Goal: Complete application form: Complete application form

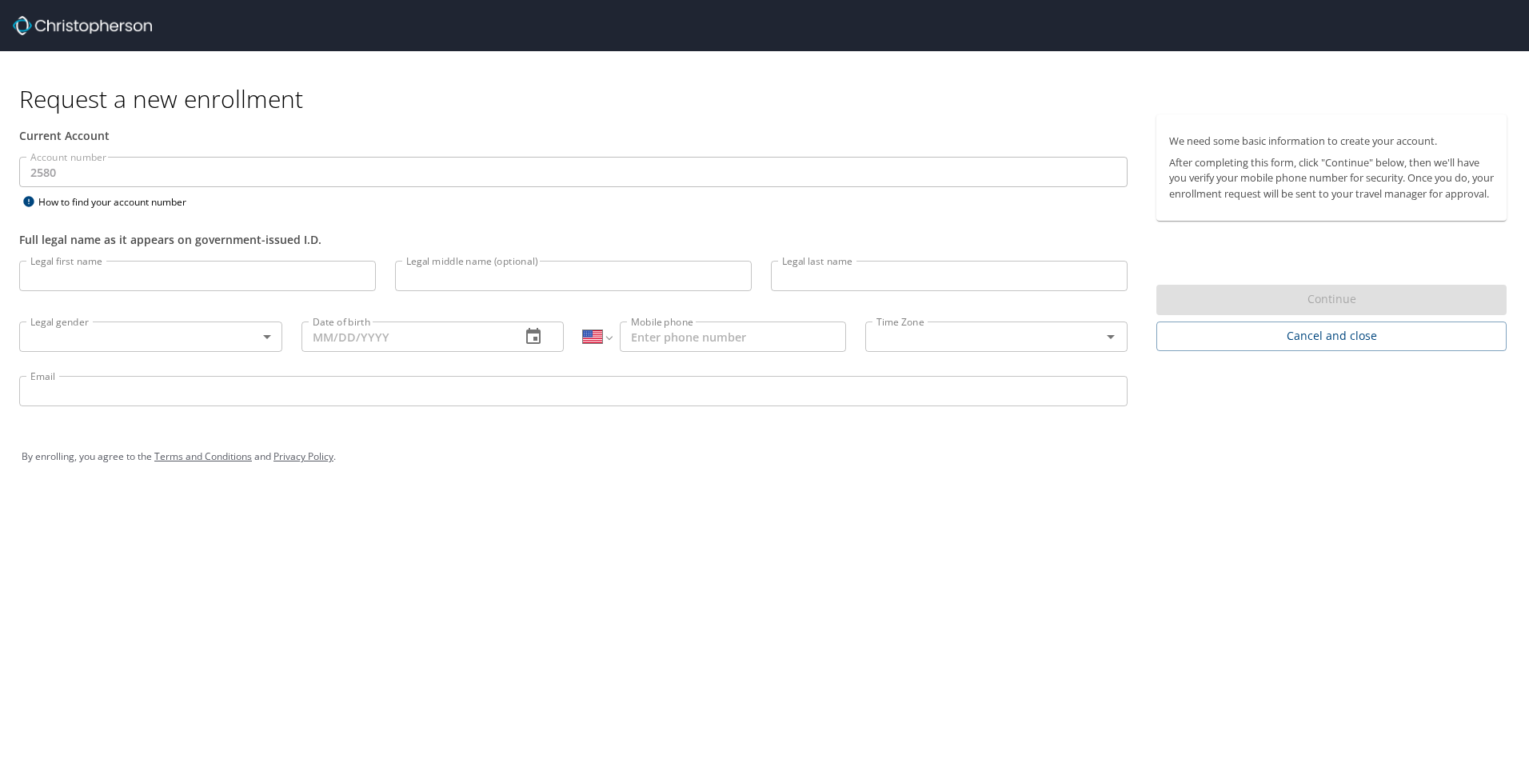
select select "US"
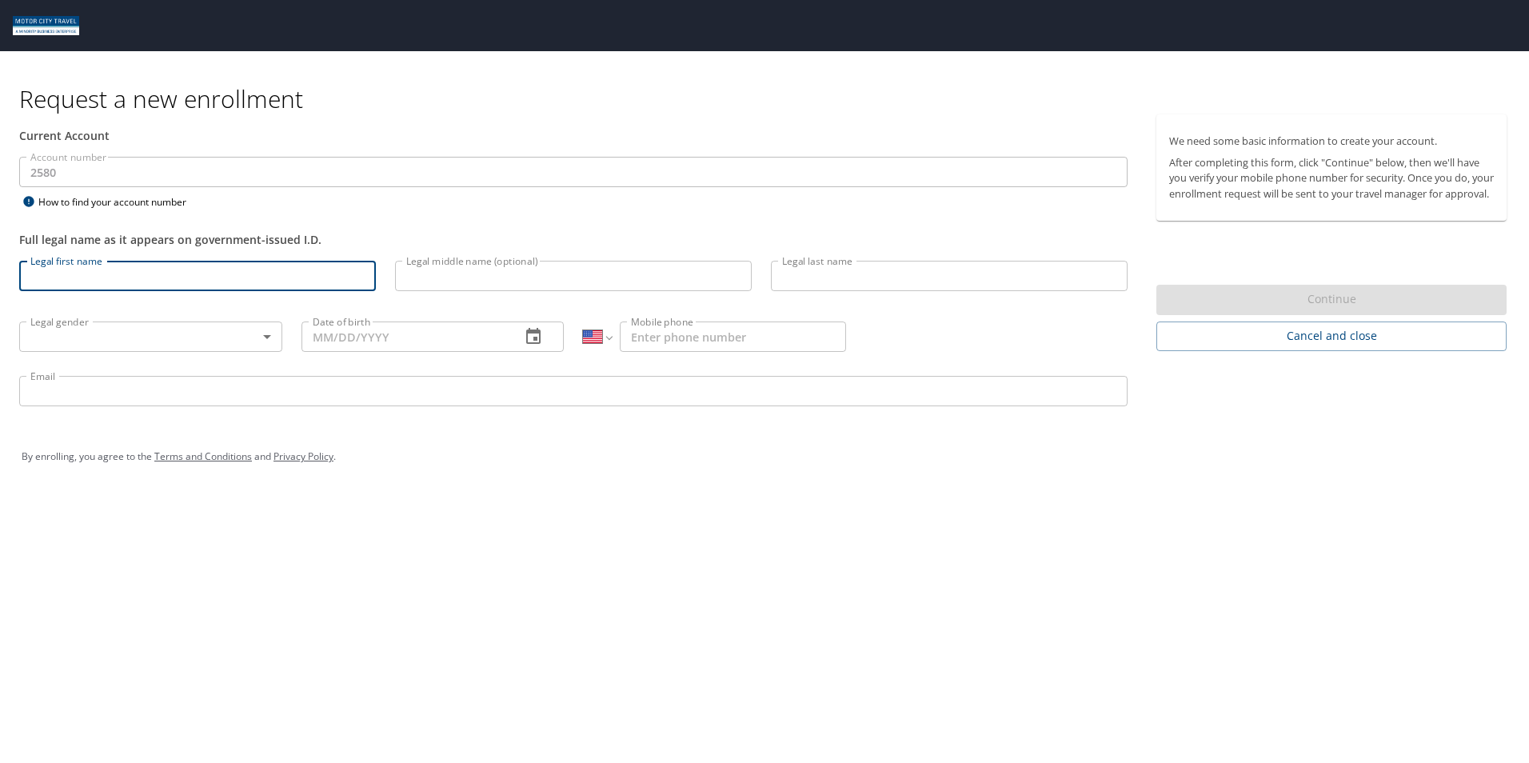
click at [88, 273] on input "Legal first name" at bounding box center [197, 276] width 357 height 30
type input "[PERSON_NAME]"
type input "[PHONE_NUMBER]"
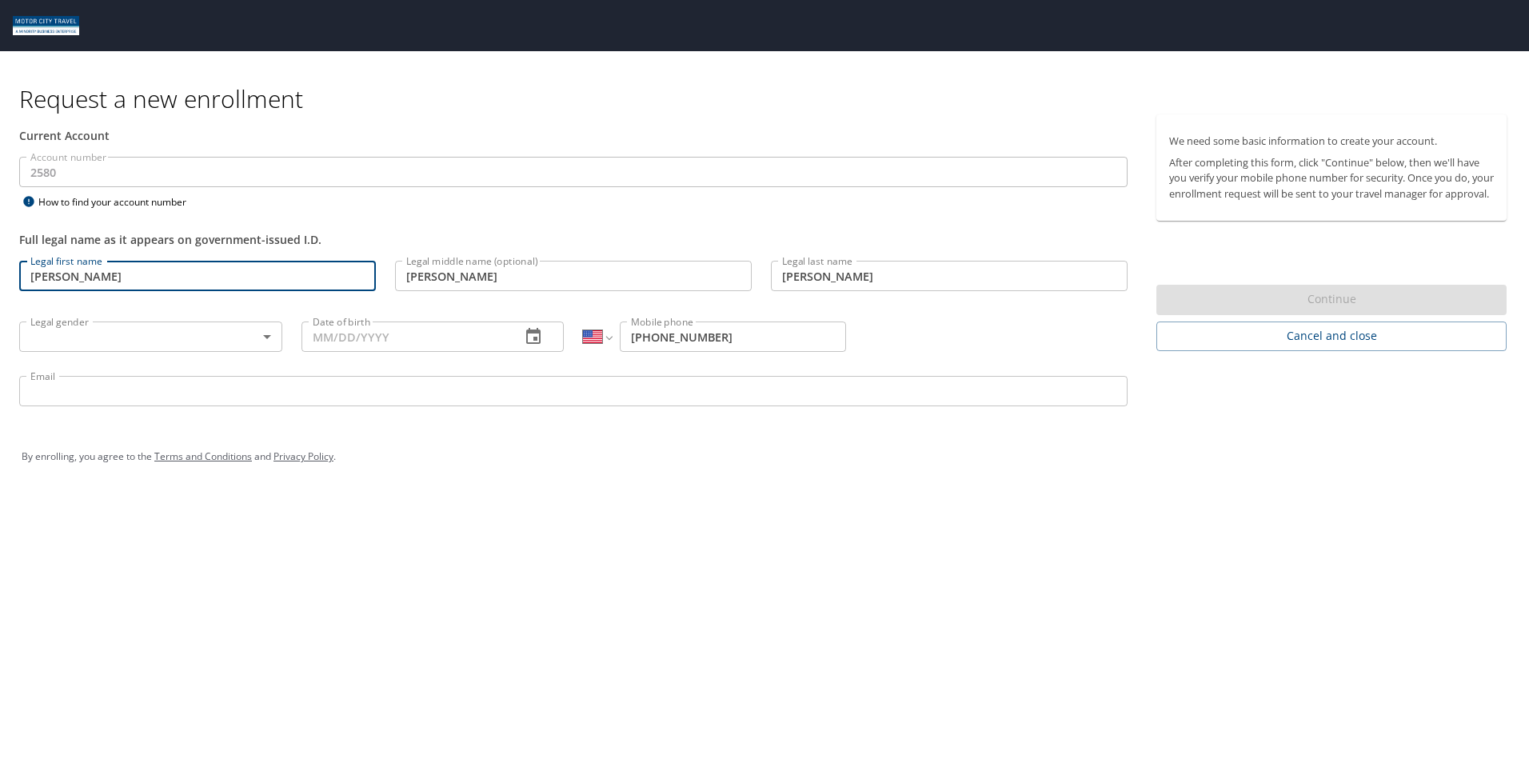
type input "[EMAIL_ADDRESS][DOMAIN_NAME]"
click at [90, 336] on body "Request a new enrollment Current Account Account number 2580 Account number How…" at bounding box center [764, 381] width 1529 height 763
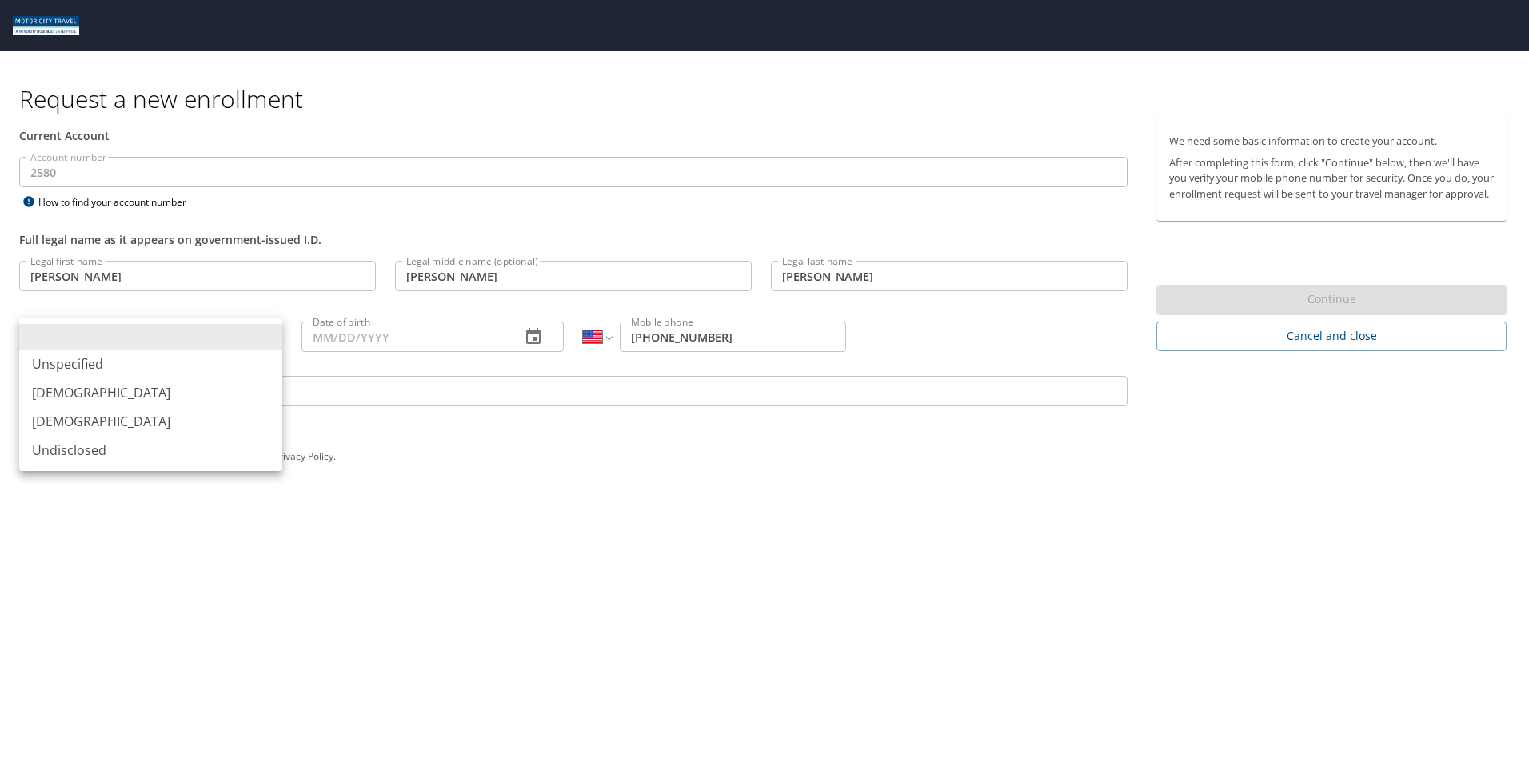
click at [86, 394] on li "[DEMOGRAPHIC_DATA]" at bounding box center [150, 392] width 263 height 29
type input "[DEMOGRAPHIC_DATA]"
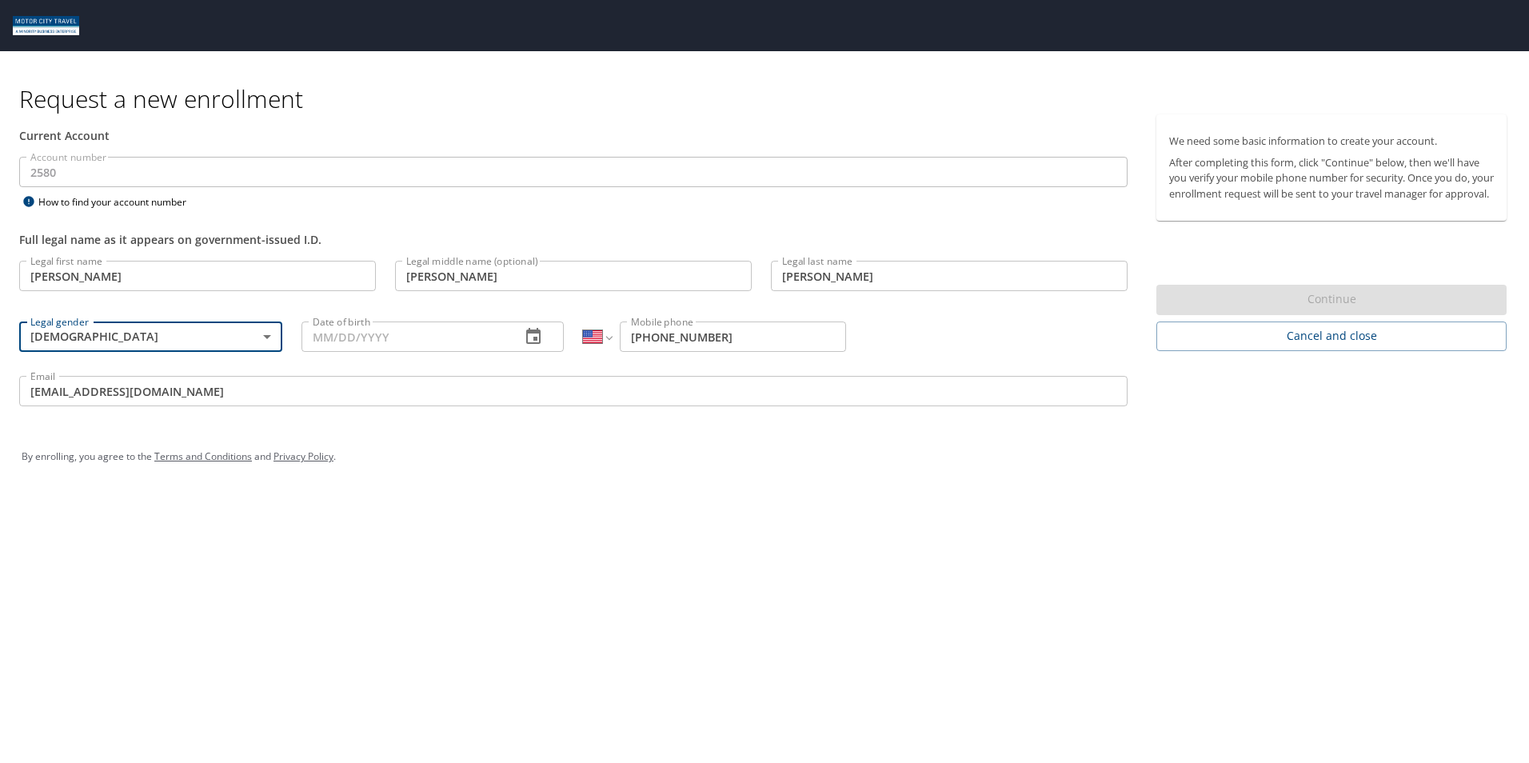
click at [369, 342] on input "Date of birth" at bounding box center [404, 336] width 207 height 30
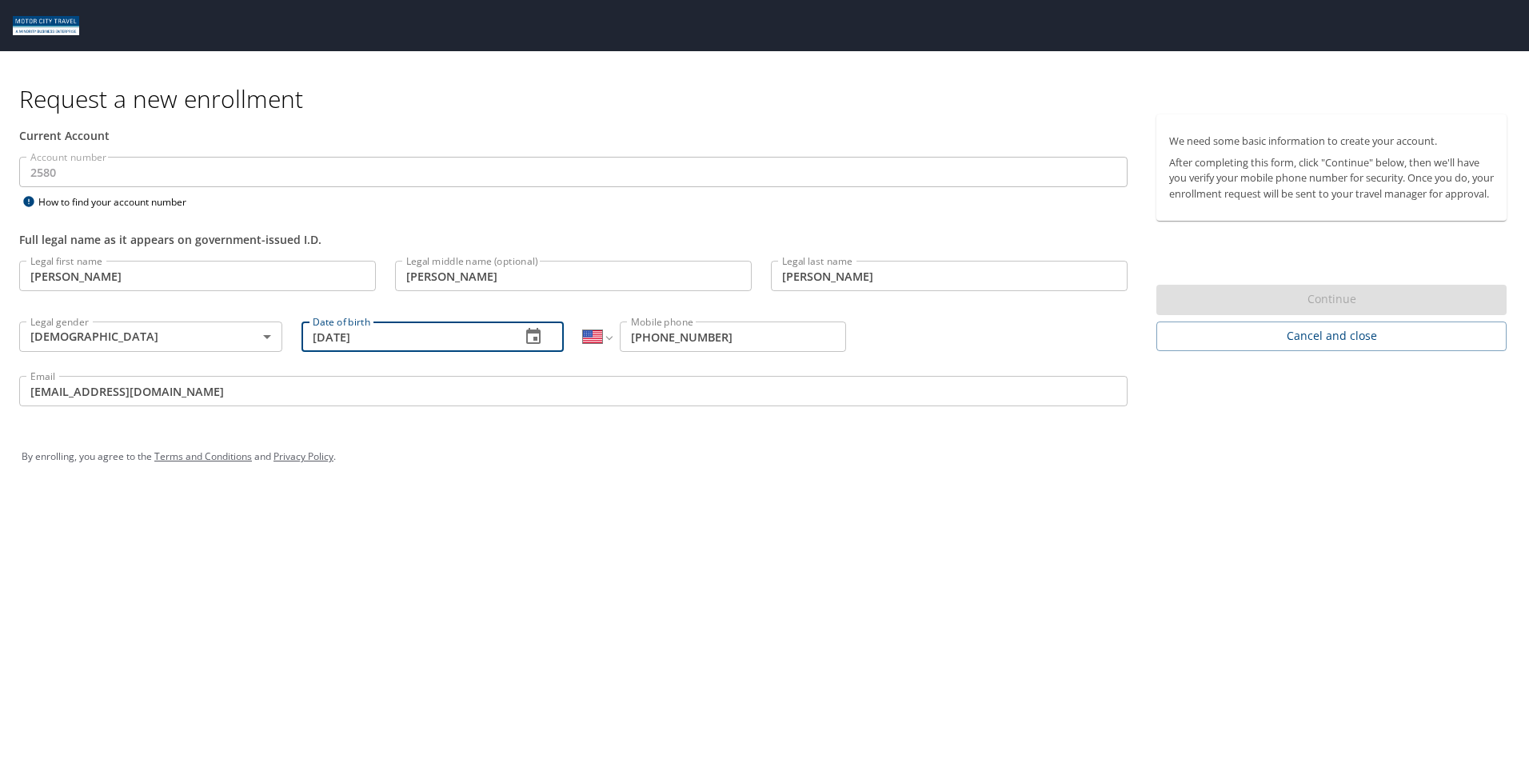
type input "[DATE]"
click at [1295, 401] on div "We need some basic information to create your account. After completing this fo…" at bounding box center [1338, 267] width 382 height 306
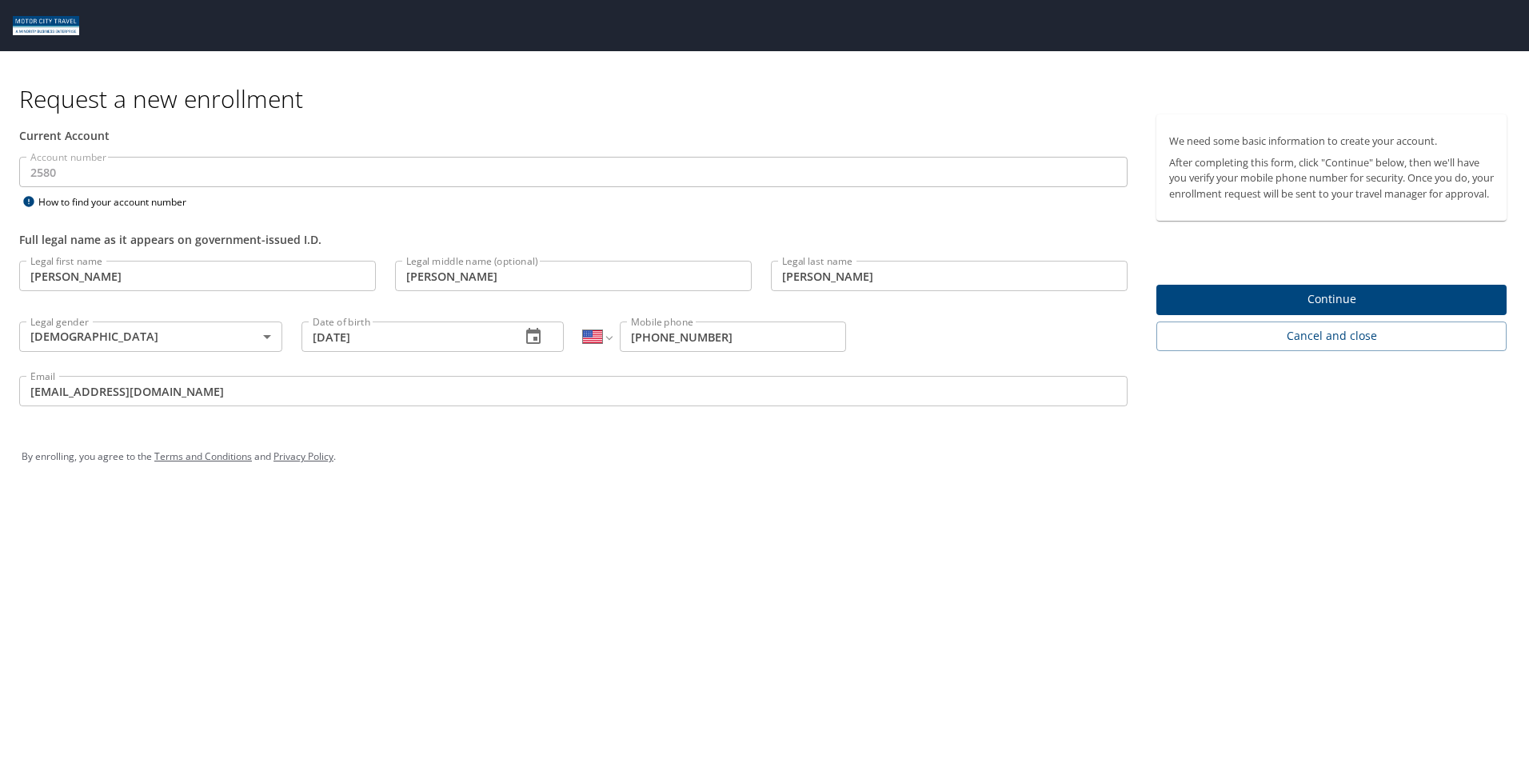
click at [1254, 309] on span "Continue" at bounding box center [1331, 299] width 325 height 20
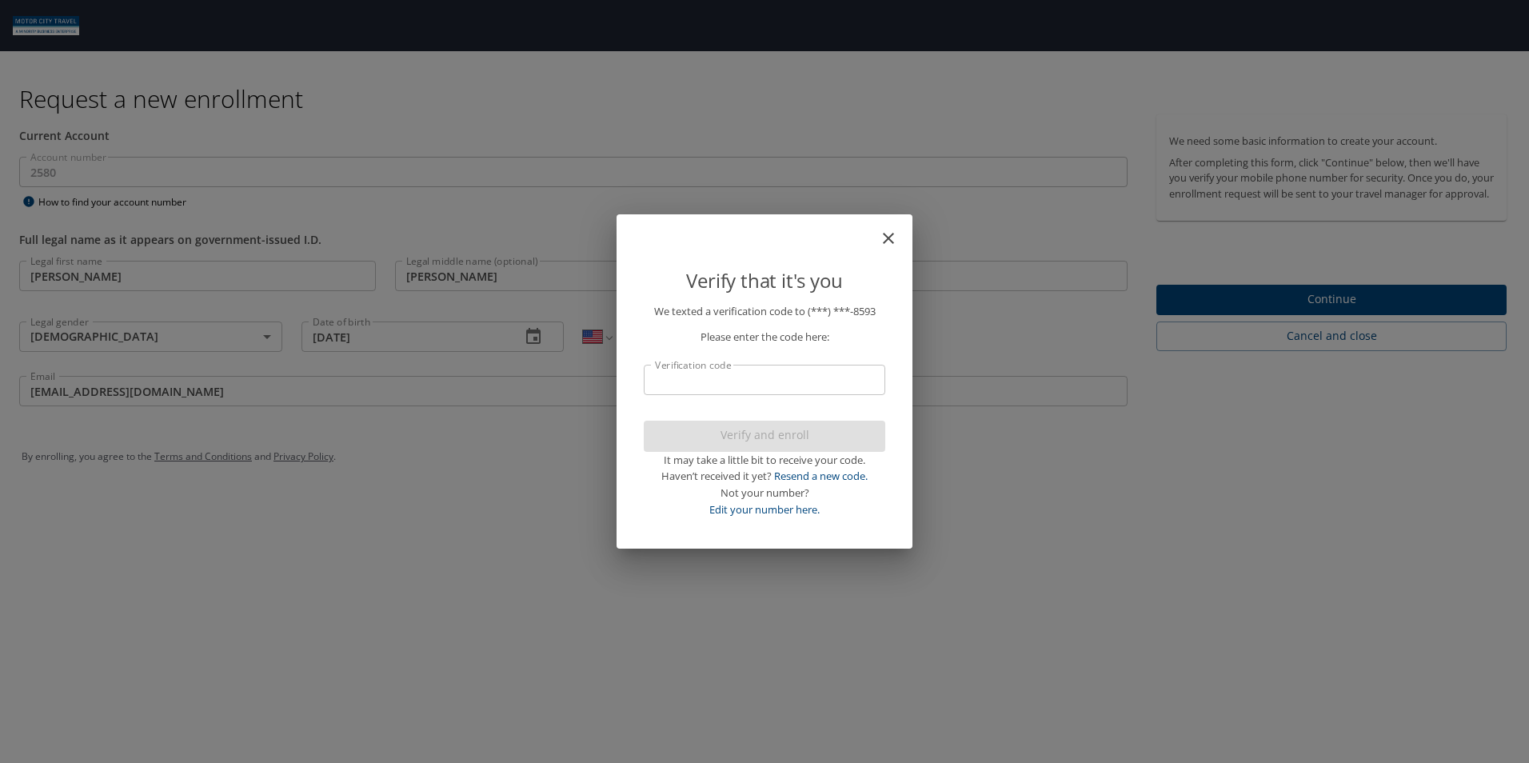
click at [694, 381] on input "Verification code" at bounding box center [764, 380] width 241 height 30
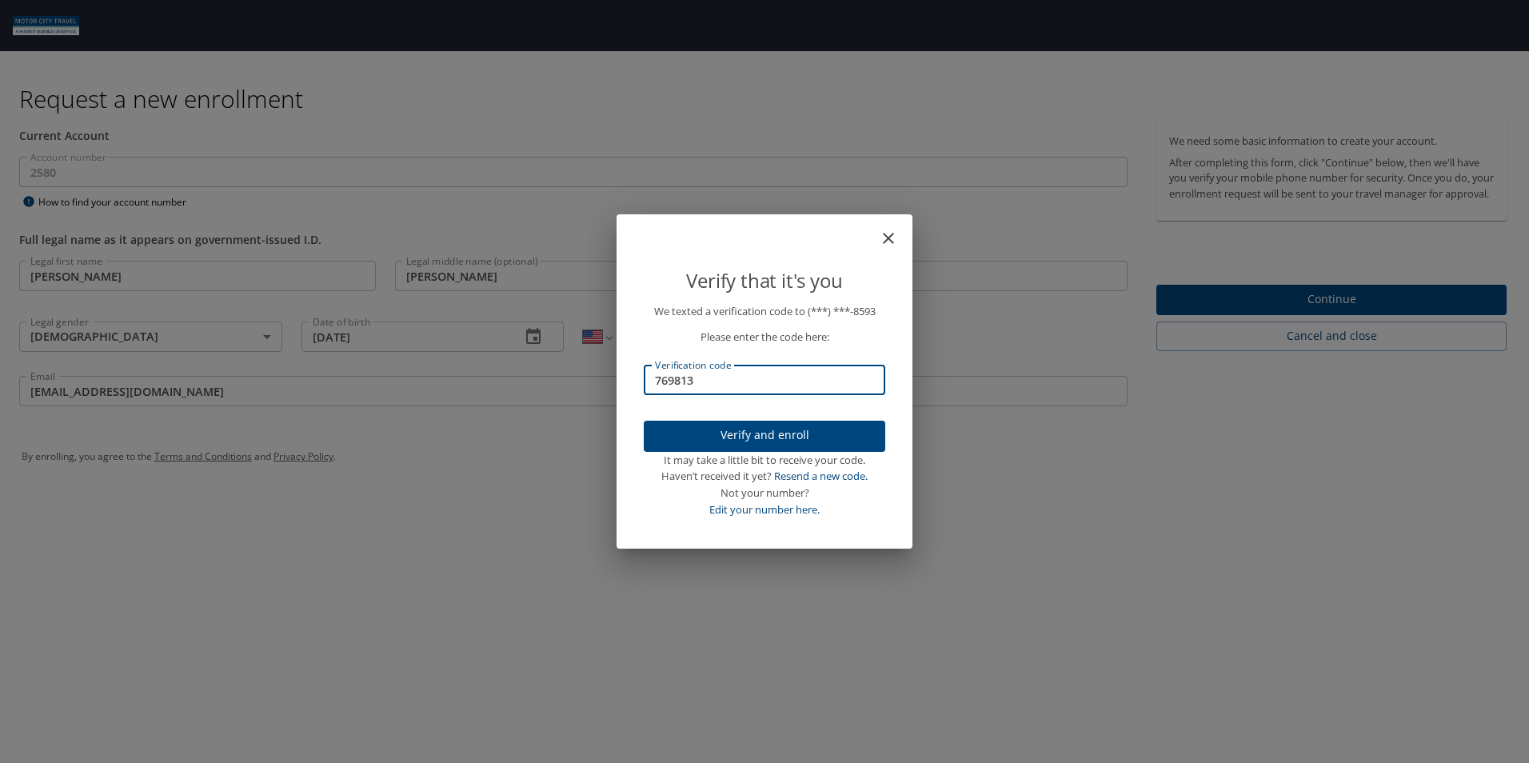
type input "769813"
click at [711, 433] on span "Verify and enroll" at bounding box center [764, 435] width 216 height 20
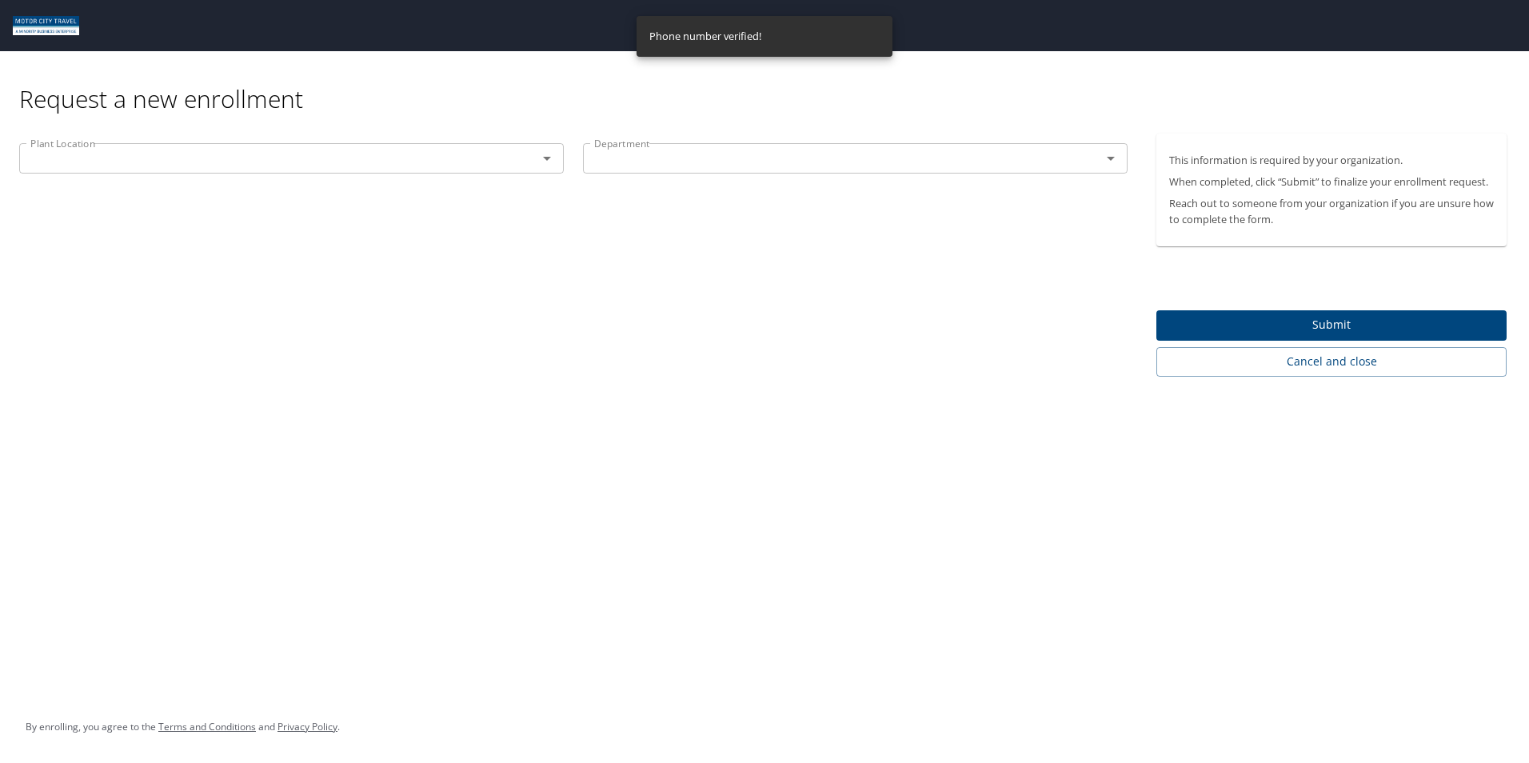
click at [546, 155] on icon "Open" at bounding box center [546, 158] width 19 height 19
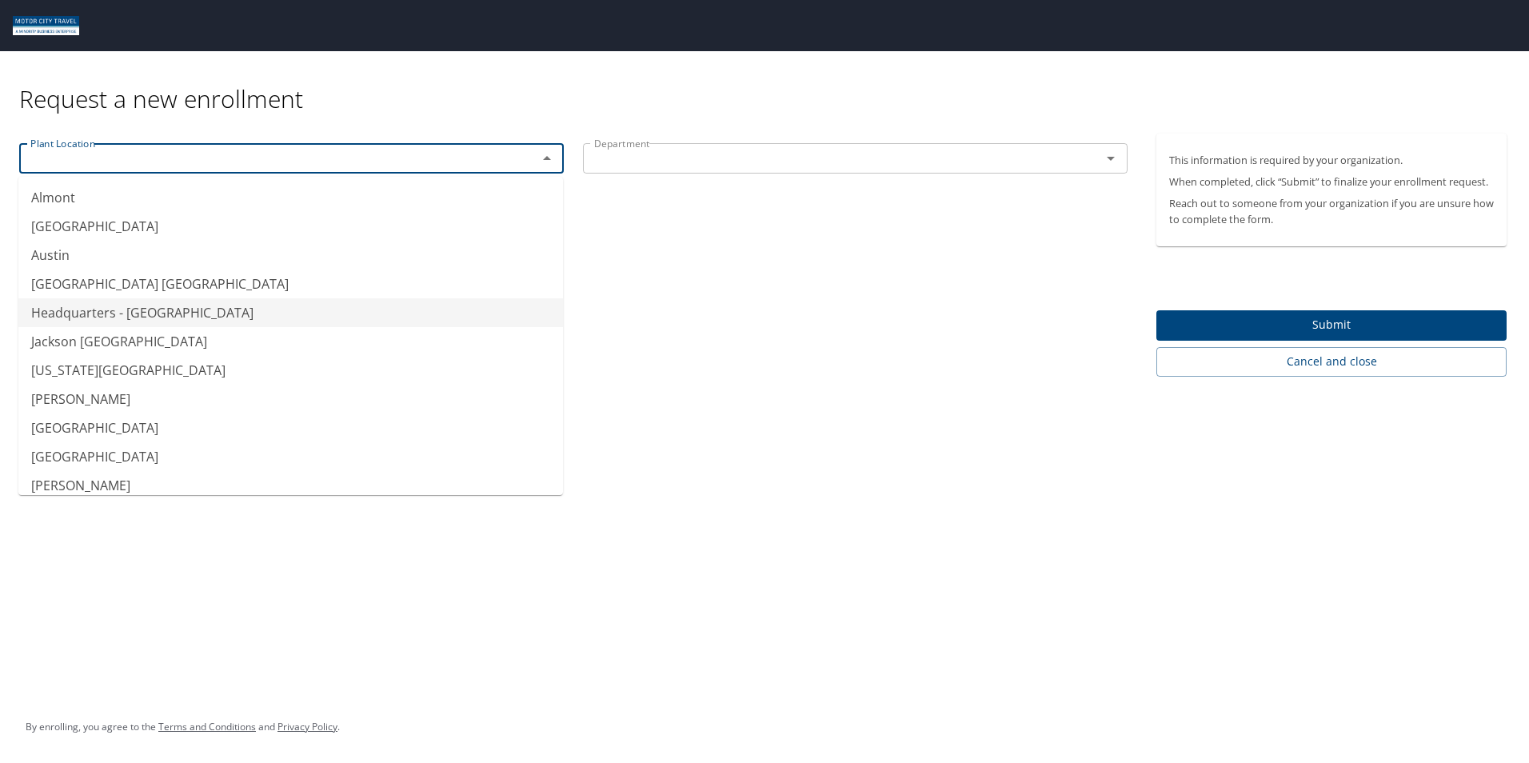
click at [116, 312] on li "Headquarters - [GEOGRAPHIC_DATA]" at bounding box center [290, 312] width 545 height 29
type input "Headquarters - [GEOGRAPHIC_DATA]"
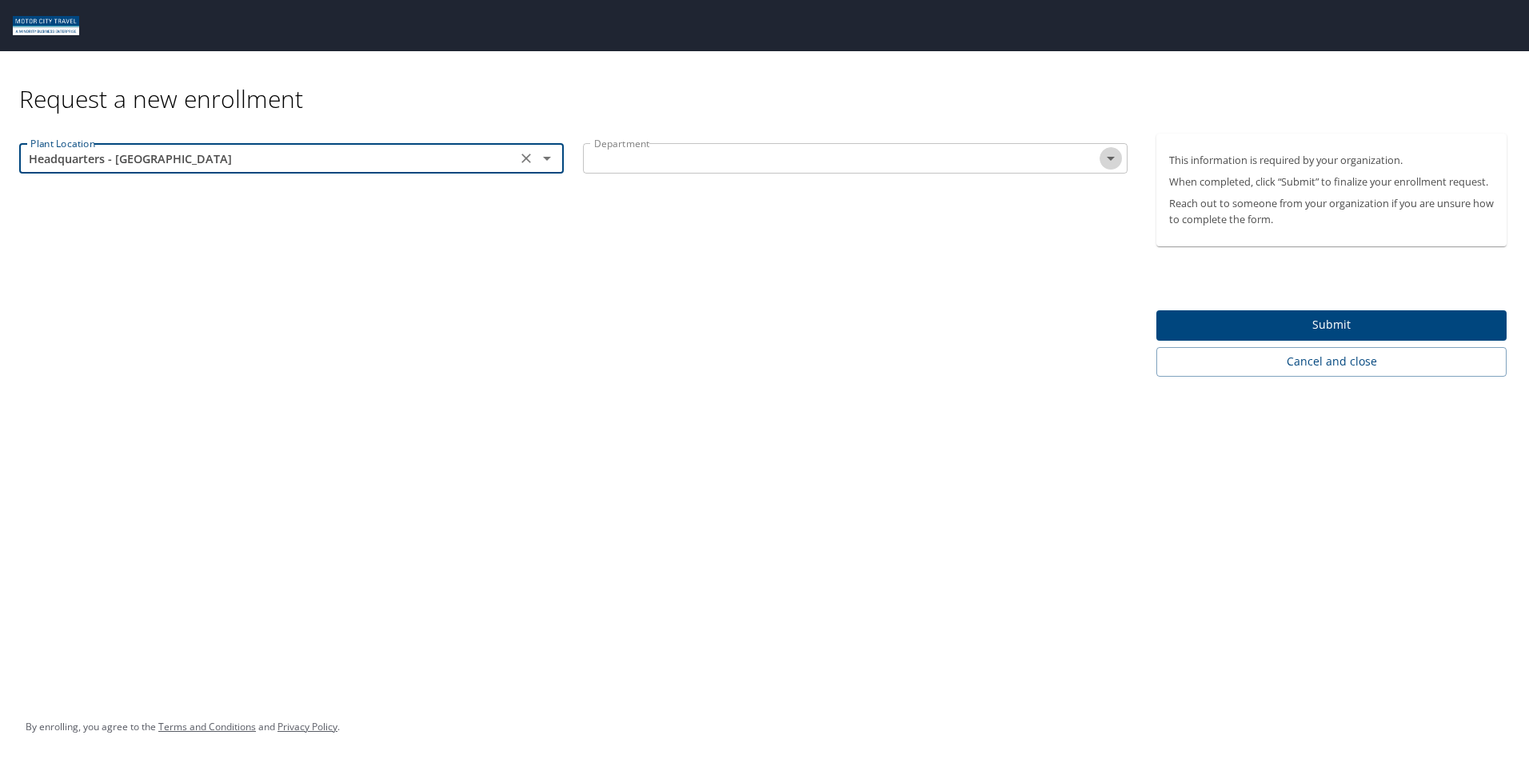
click at [1116, 157] on icon "Open" at bounding box center [1110, 158] width 19 height 19
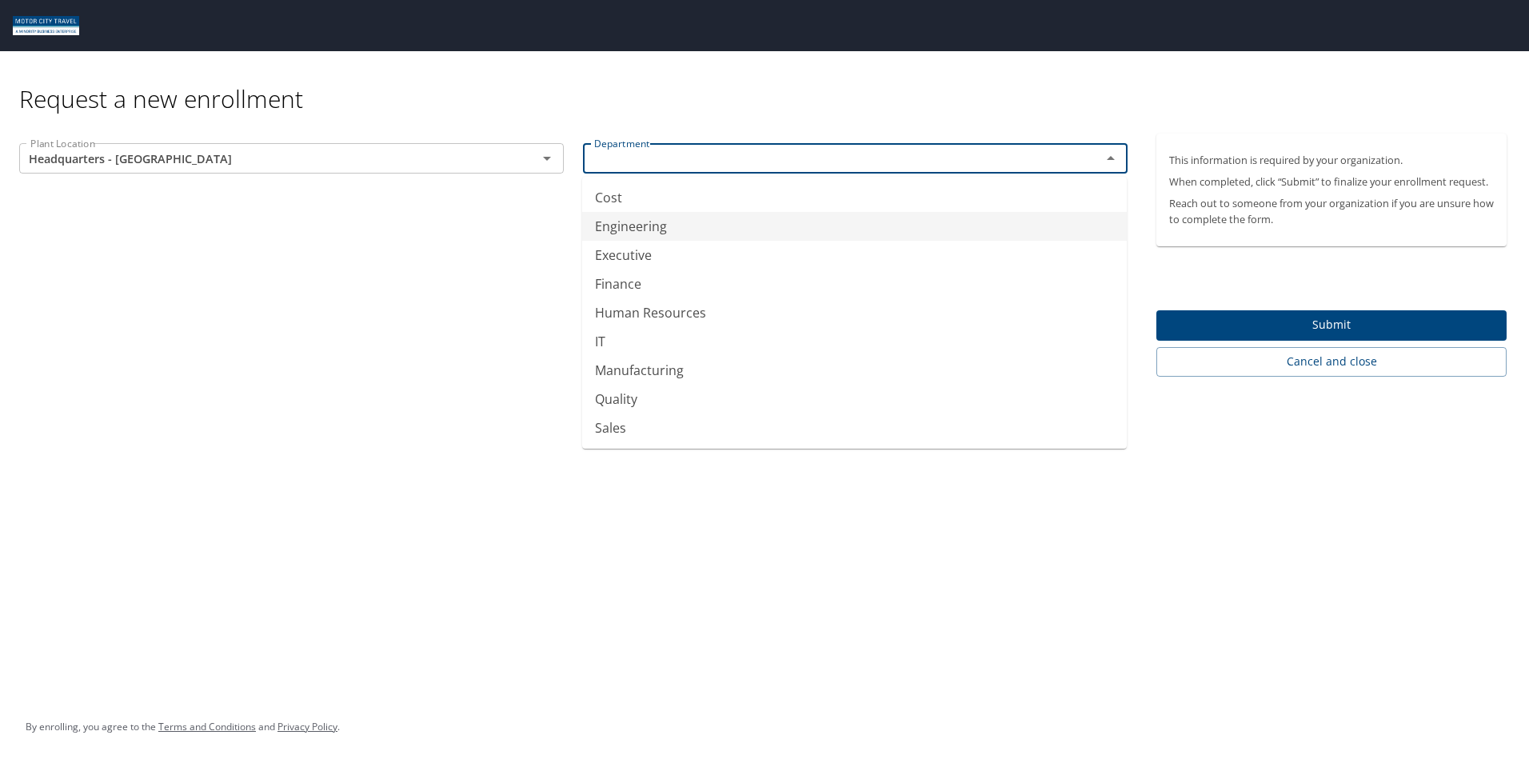
click at [620, 227] on li "Engineering" at bounding box center [854, 226] width 545 height 29
type input "Engineering"
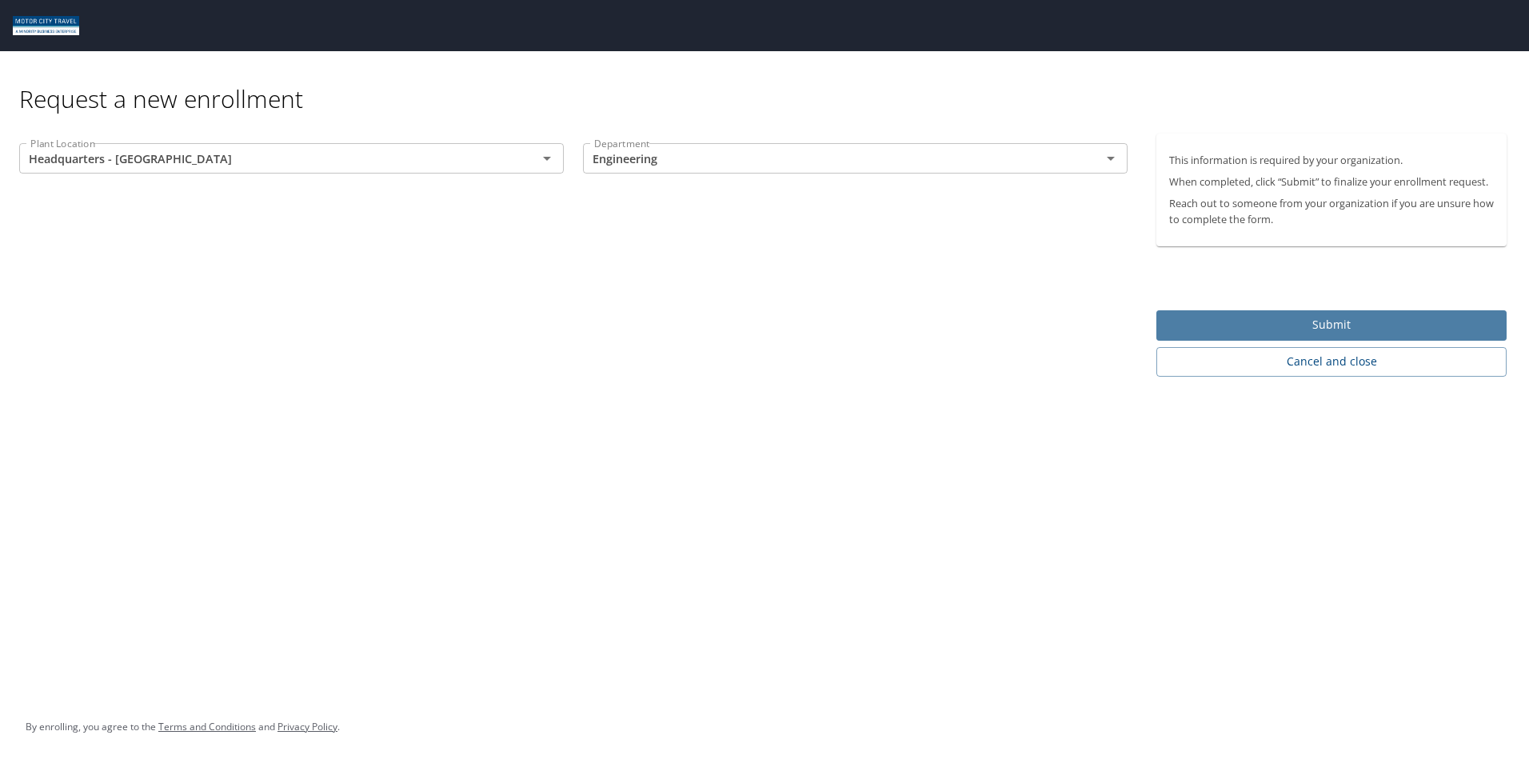
click at [1276, 318] on span "Submit" at bounding box center [1331, 325] width 325 height 20
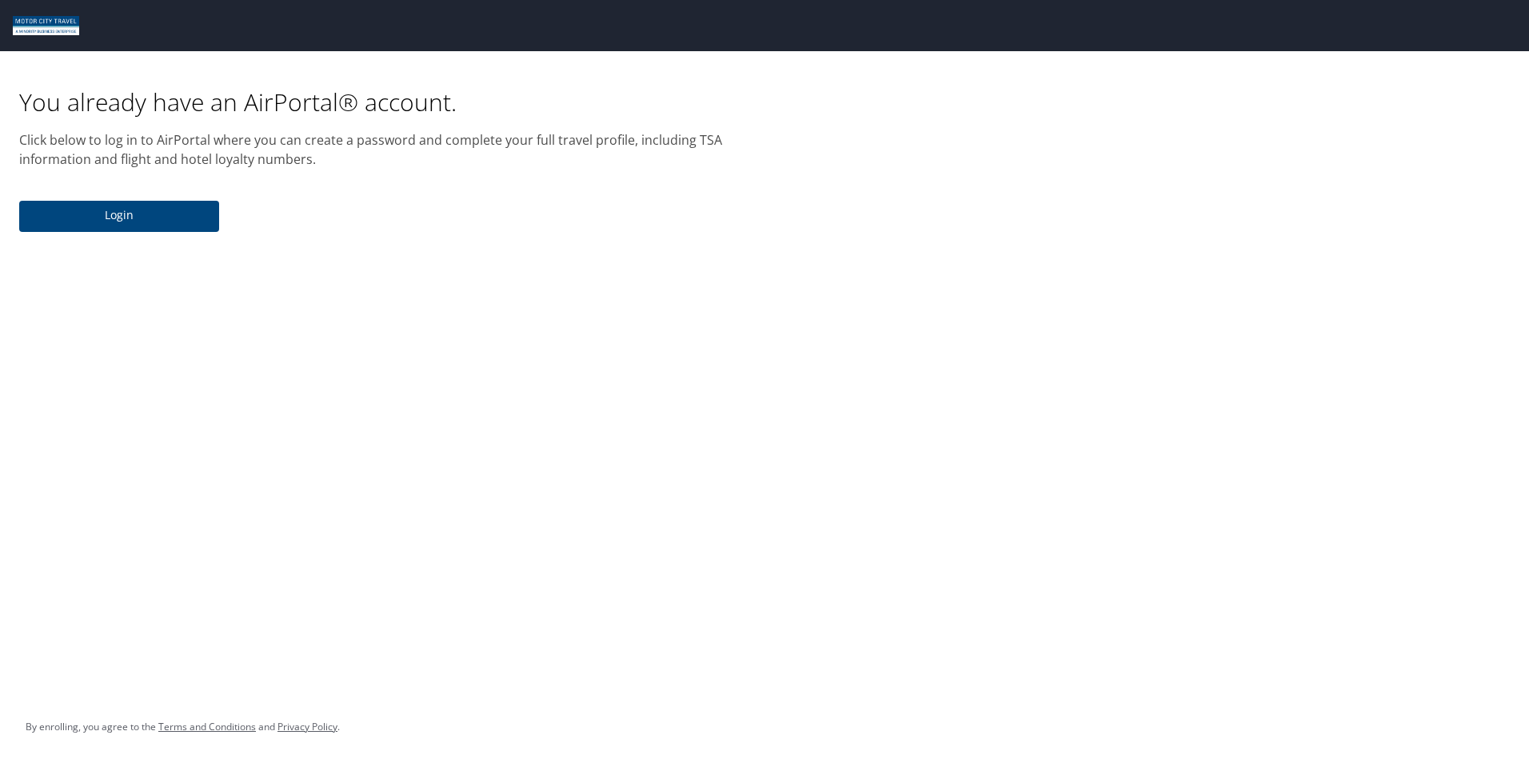
click at [112, 219] on span "Login" at bounding box center [119, 215] width 174 height 20
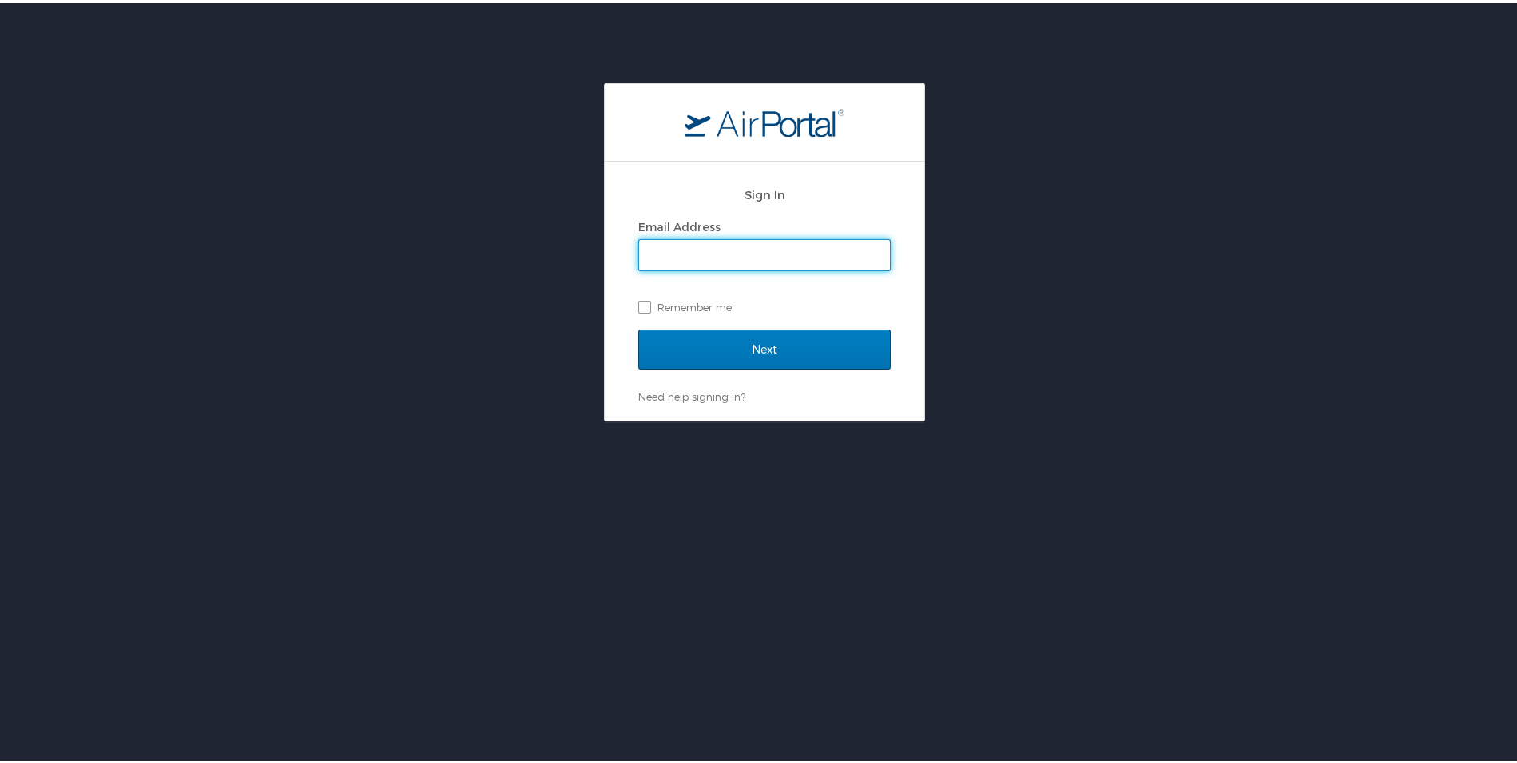
click at [680, 253] on input "Email Address" at bounding box center [764, 252] width 251 height 30
type input "[EMAIL_ADDRESS][DOMAIN_NAME]"
click at [639, 306] on label "Remember me" at bounding box center [764, 304] width 253 height 24
click at [639, 306] on input "Remember me" at bounding box center [643, 302] width 10 height 10
checkbox input "true"
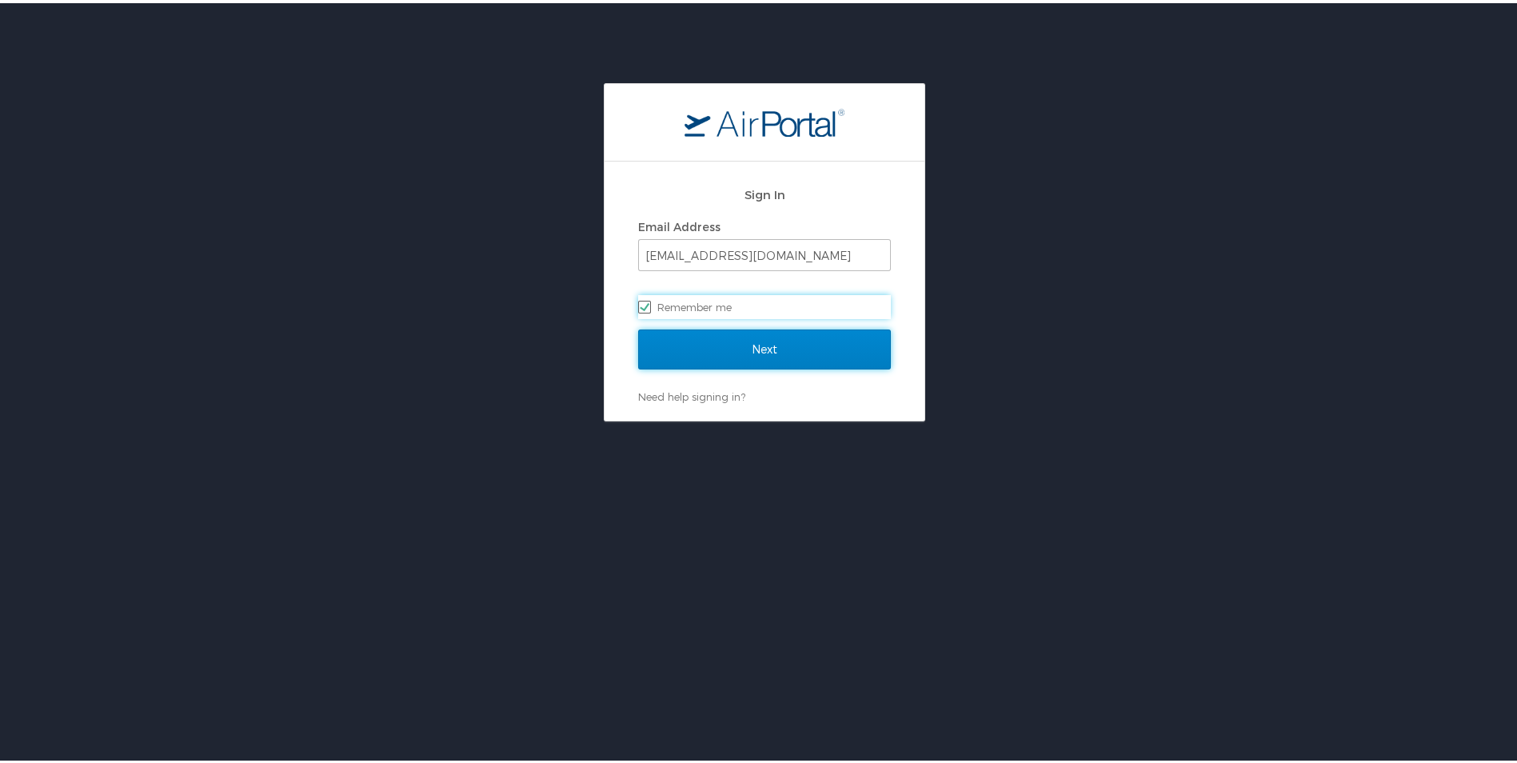
click at [724, 345] on input "Next" at bounding box center [764, 346] width 253 height 40
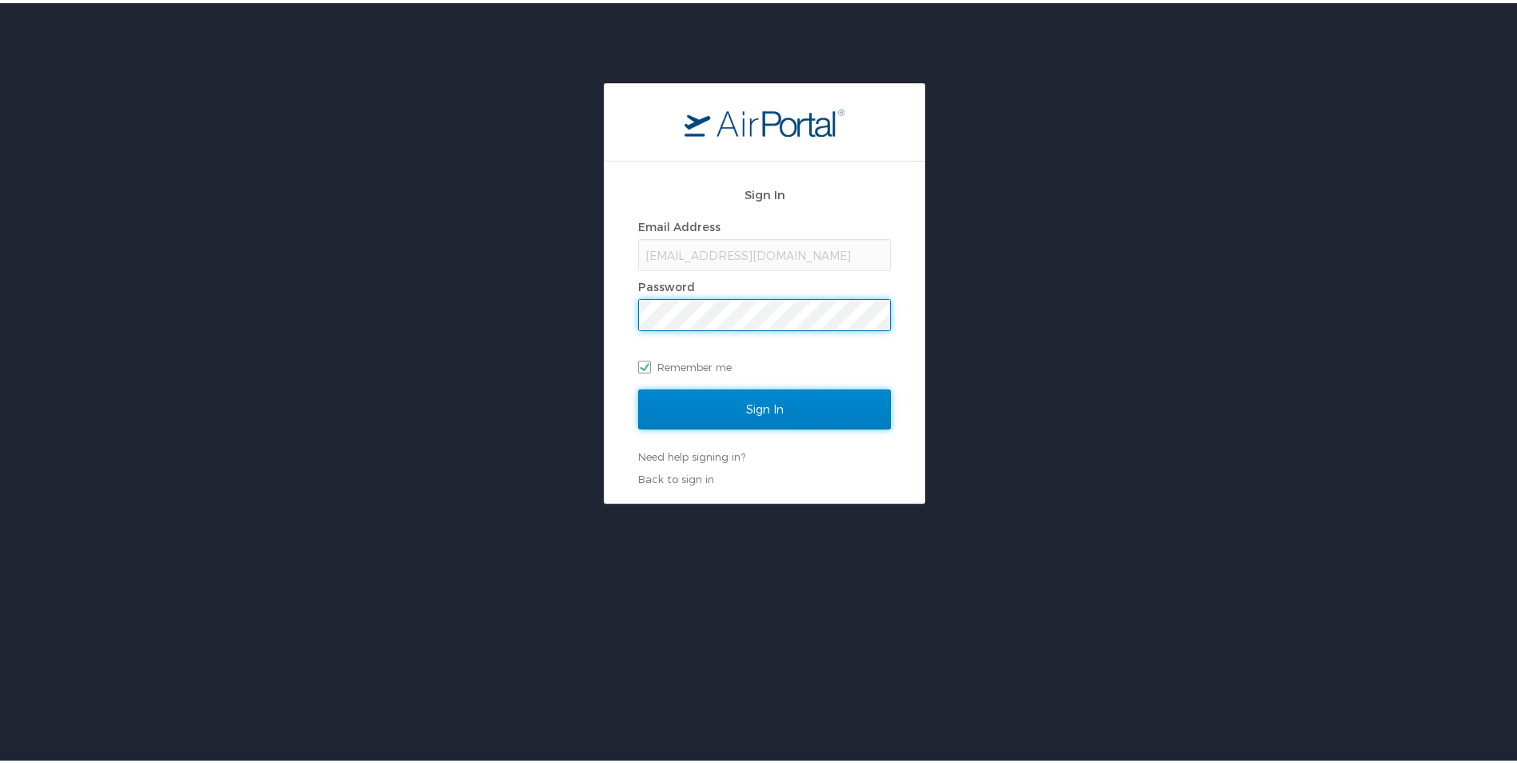
click at [796, 421] on input "Sign In" at bounding box center [764, 406] width 253 height 40
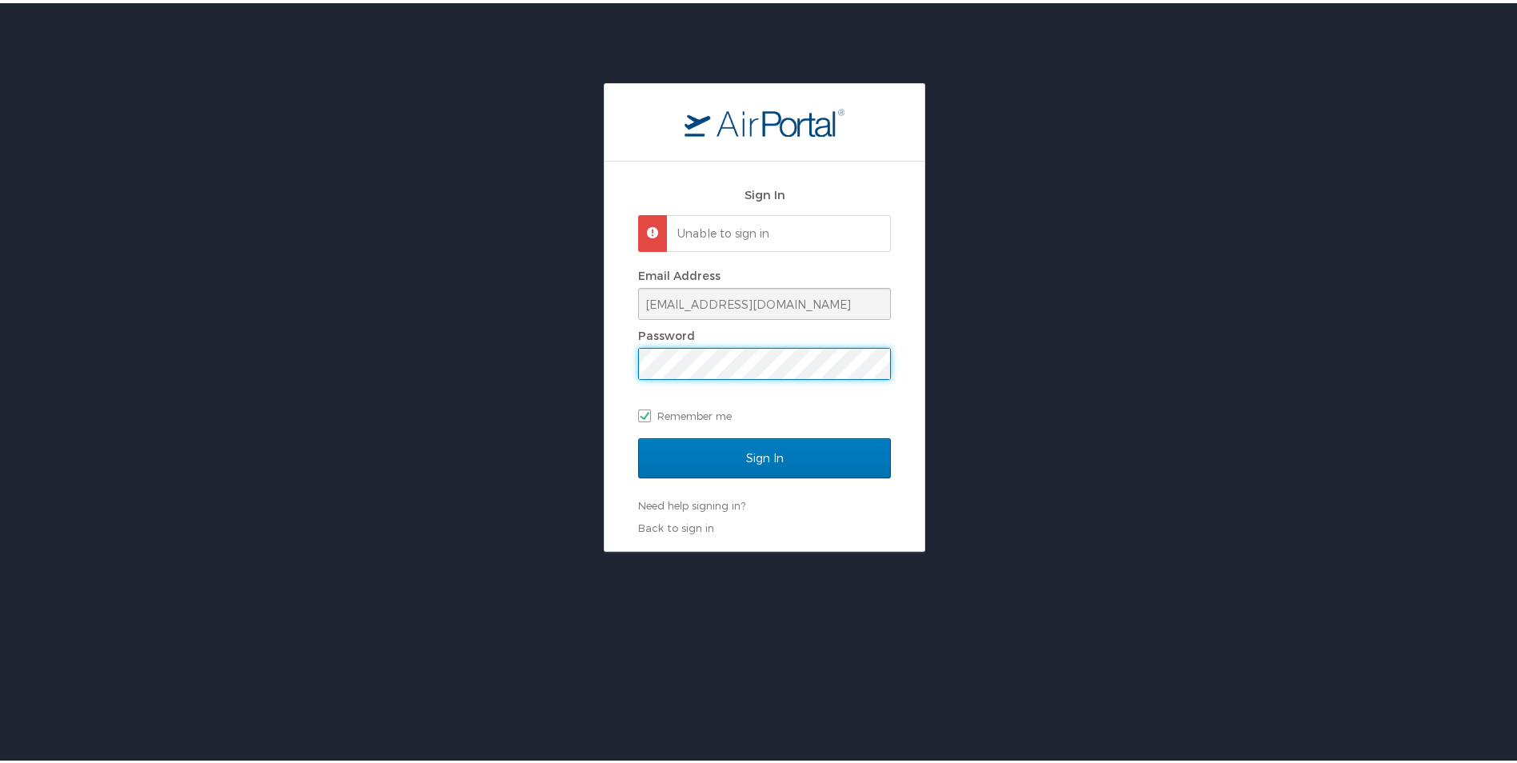
click at [594, 362] on div "Sign In Unable to sign in Email Address [EMAIL_ADDRESS][DOMAIN_NAME] Password R…" at bounding box center [764, 314] width 1529 height 469
click at [679, 507] on link "Need help signing in?" at bounding box center [691, 502] width 107 height 13
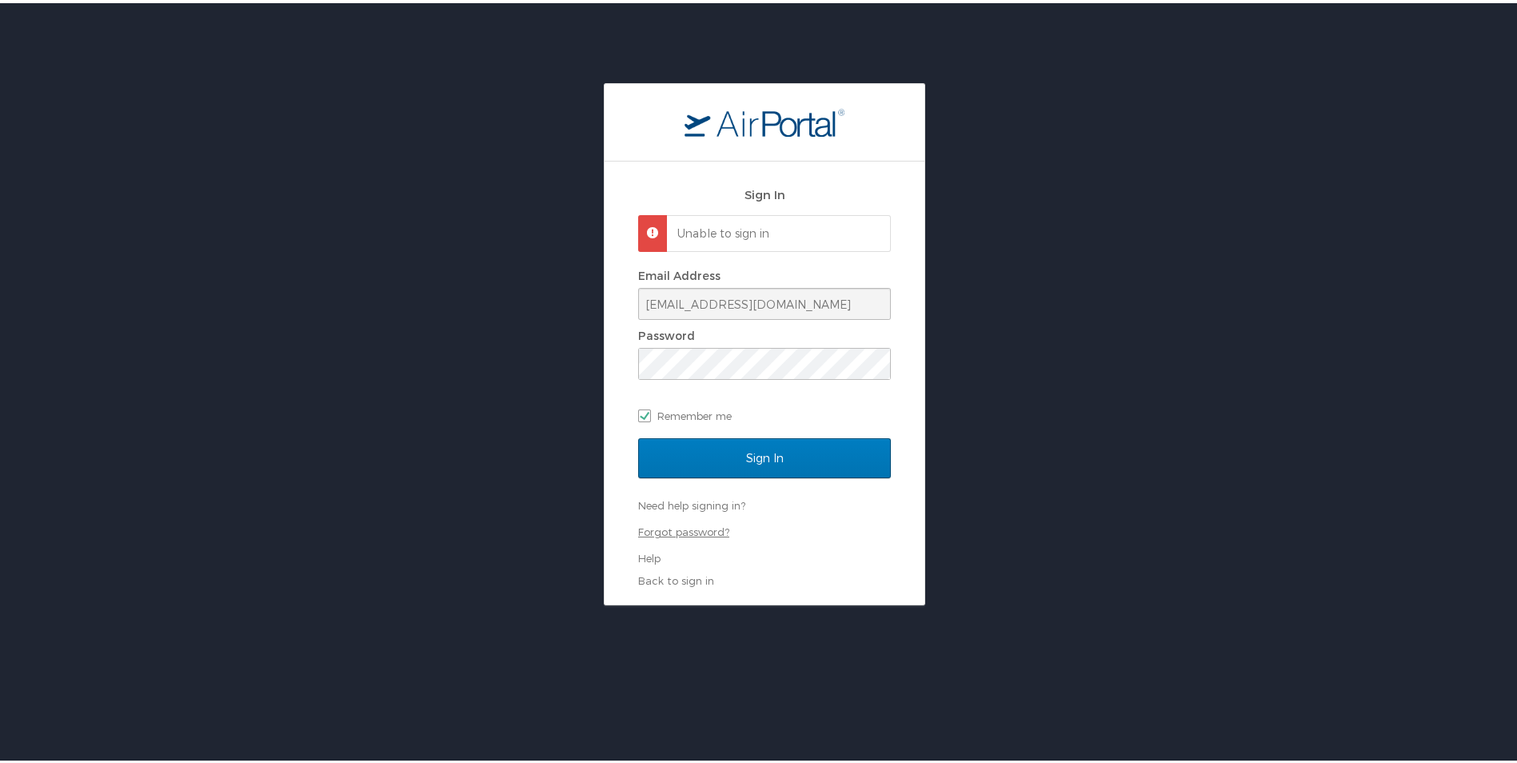
click at [680, 528] on link "Forgot password?" at bounding box center [683, 528] width 91 height 13
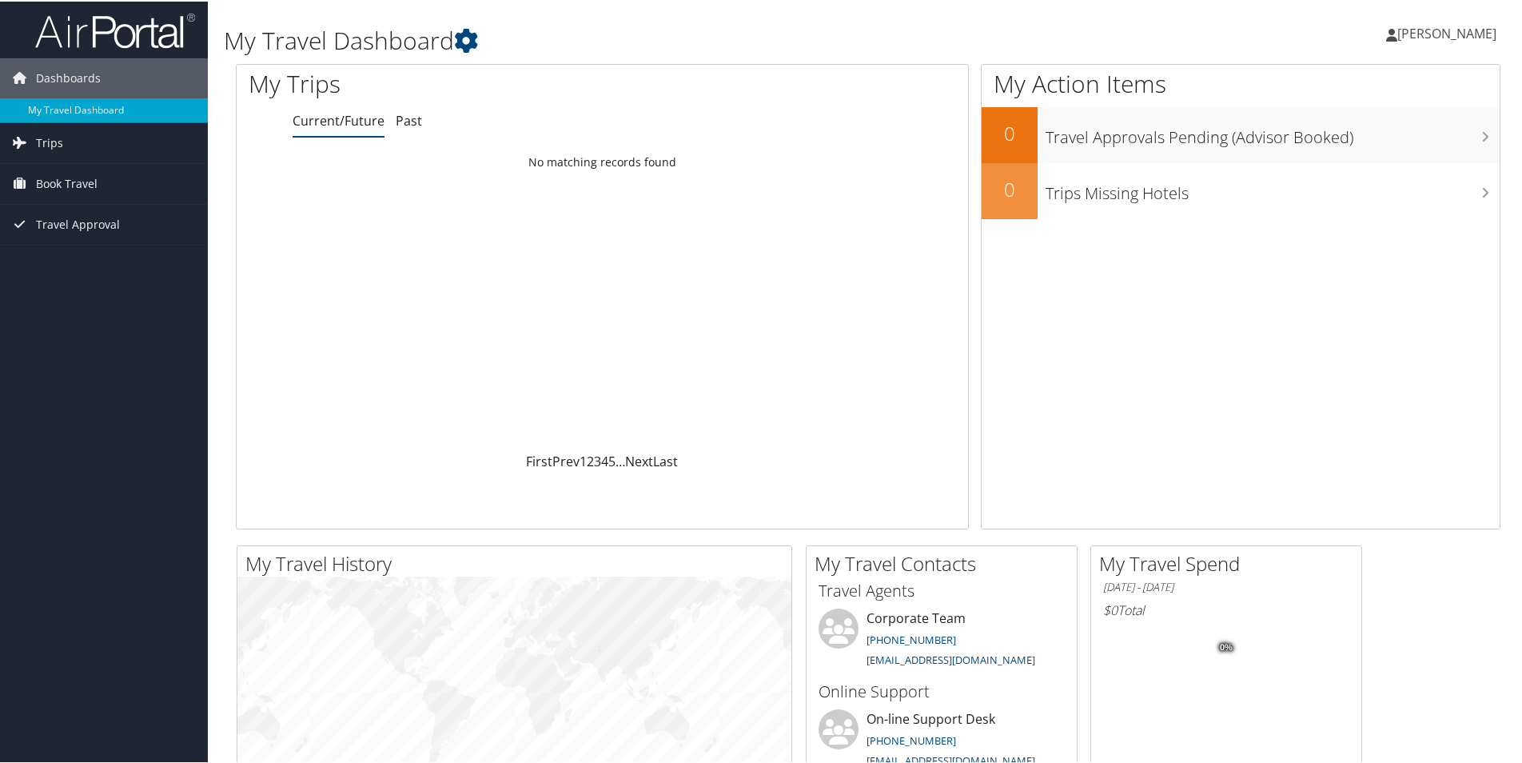
drag, startPoint x: 1407, startPoint y: 28, endPoint x: 1419, endPoint y: 33, distance: 12.9
click at [1407, 28] on ul "Gary Sutton Gary Sutton" at bounding box center [1441, 32] width 144 height 48
click at [1390, 137] on link "View Travel Profile" at bounding box center [1405, 142] width 178 height 27
click at [1436, 35] on span "Gary Sutton" at bounding box center [1447, 32] width 99 height 18
click at [1387, 142] on link "View Travel Profile" at bounding box center [1405, 142] width 178 height 27
